Goal: Information Seeking & Learning: Learn about a topic

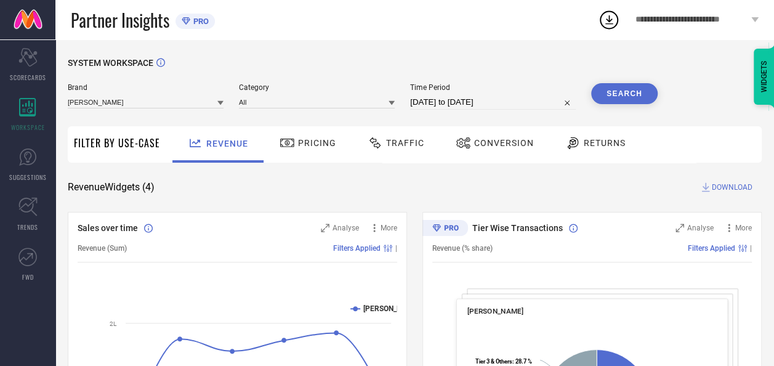
click at [625, 92] on button "Search" at bounding box center [624, 93] width 67 height 21
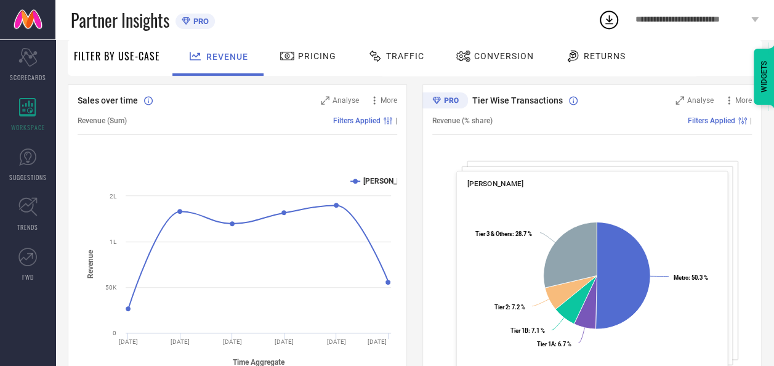
scroll to position [132, 0]
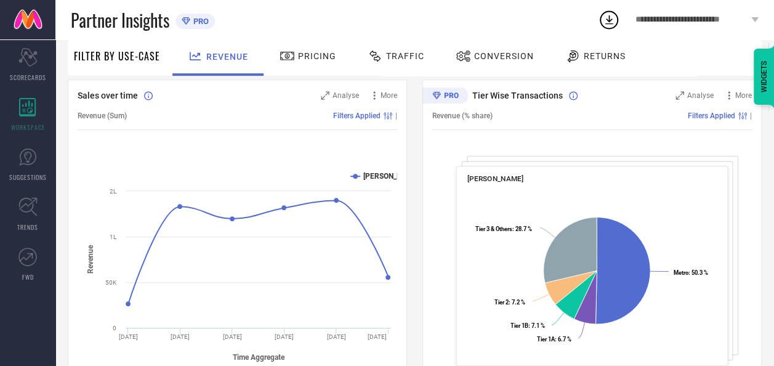
click at [386, 52] on span "Traffic" at bounding box center [405, 56] width 38 height 10
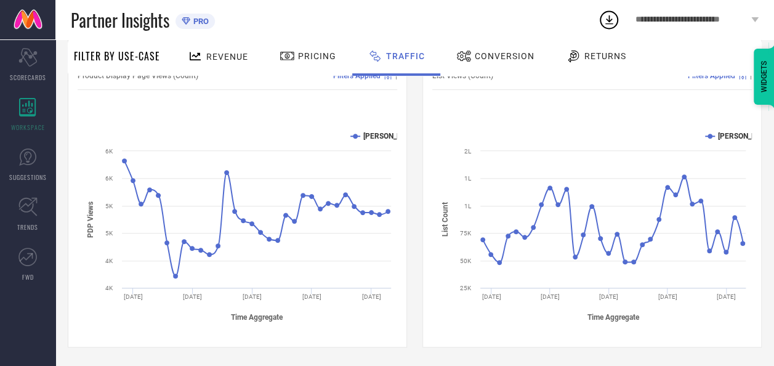
scroll to position [0, 0]
